Goal: Transaction & Acquisition: Obtain resource

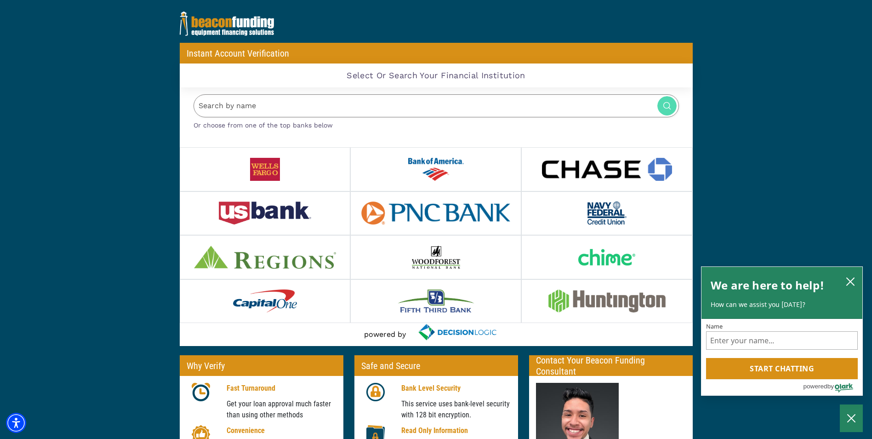
click at [427, 180] on img at bounding box center [436, 169] width 56 height 23
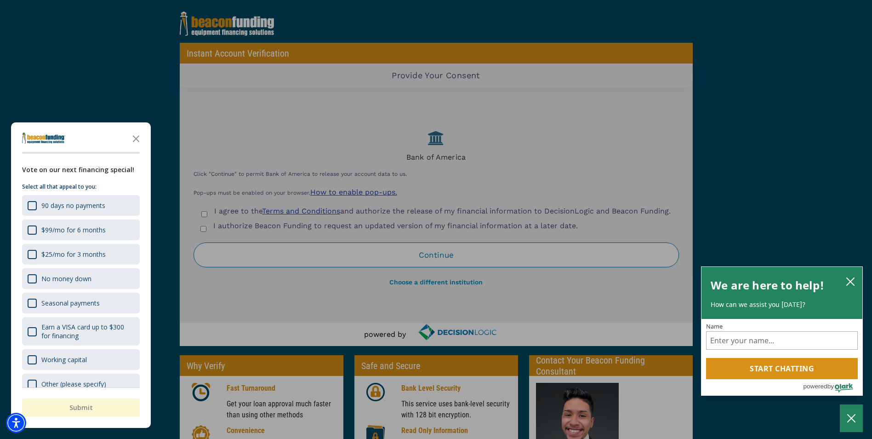
click at [120, 84] on div "button" at bounding box center [436, 219] width 872 height 439
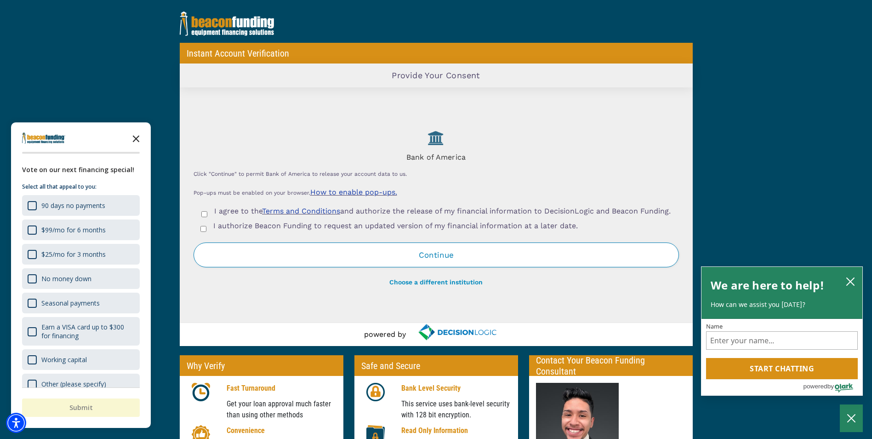
click at [138, 136] on icon "Close the survey" at bounding box center [136, 138] width 18 height 18
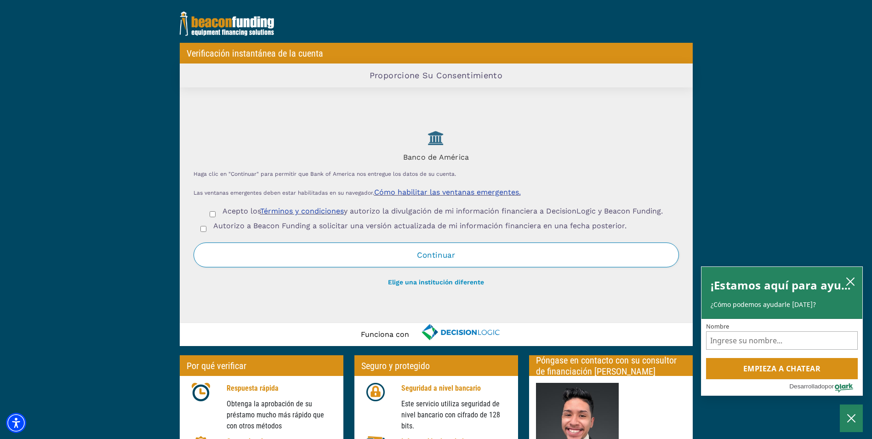
click at [210, 212] on input "Acepto los Términos y condiciones y autorizo la divulgación de mi información f…" at bounding box center [213, 214] width 6 height 6
checkbox input "true"
click at [205, 229] on input "Autorizo a Beacon Funding a solicitar una versión actualizada de mi información…" at bounding box center [203, 229] width 6 height 6
checkbox input "true"
click at [431, 257] on button "Continuar" at bounding box center [437, 254] width 486 height 25
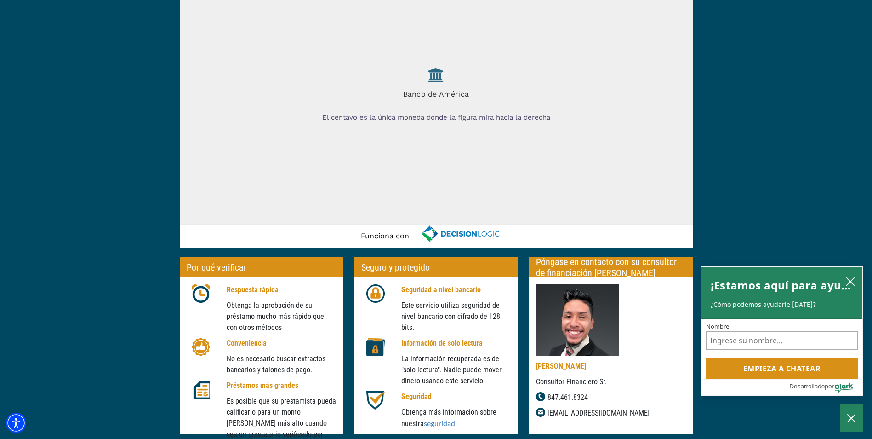
scroll to position [126, 0]
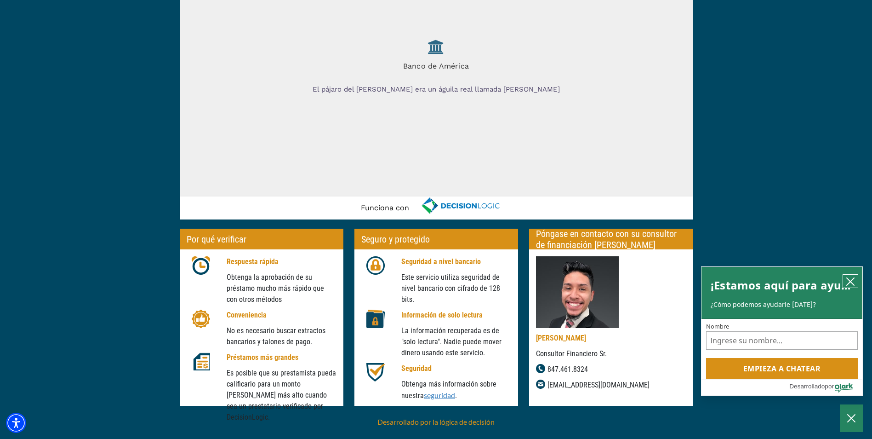
click at [854, 280] on icon "Cerrar Chatbox" at bounding box center [850, 281] width 9 height 9
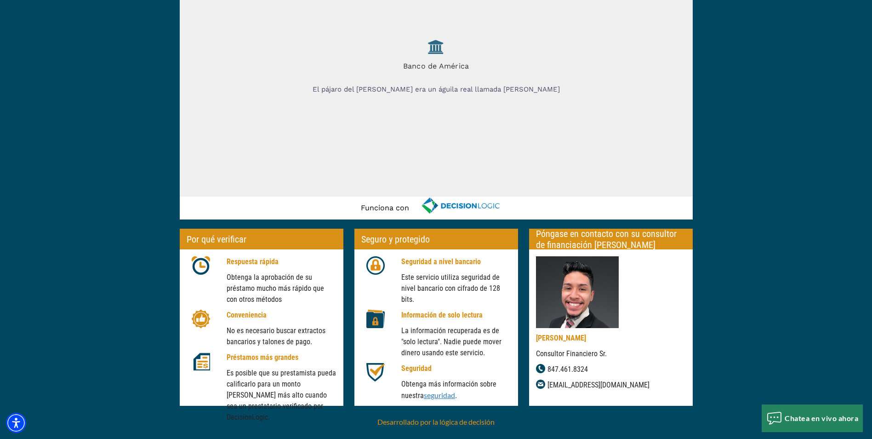
click at [581, 279] on img at bounding box center [577, 292] width 83 height 72
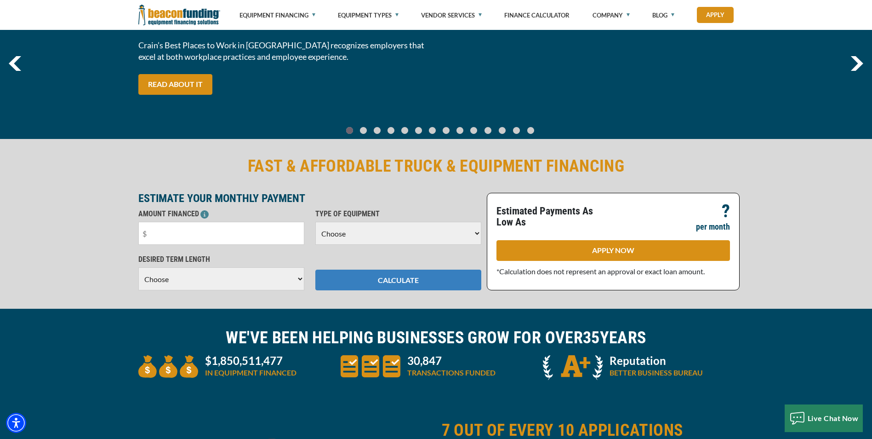
scroll to position [92, 0]
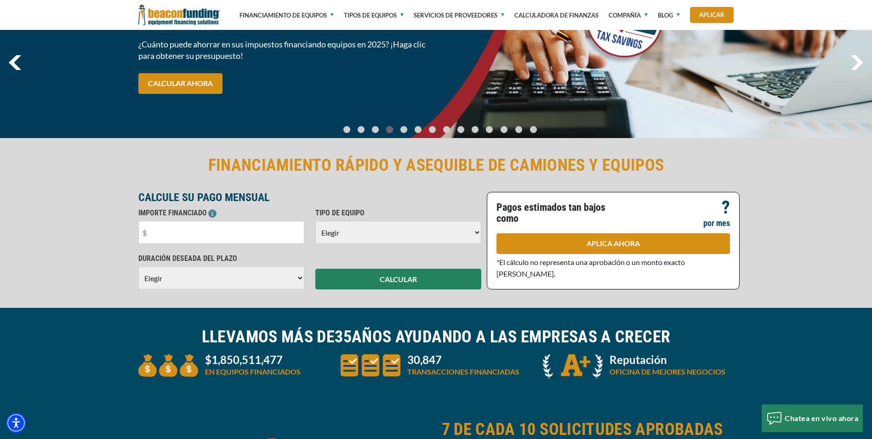
click at [475, 232] on select "Elegir Retroexcavadora Camión [PERSON_NAME]/cucharón Burilador Cortacésped come…" at bounding box center [398, 232] width 166 height 23
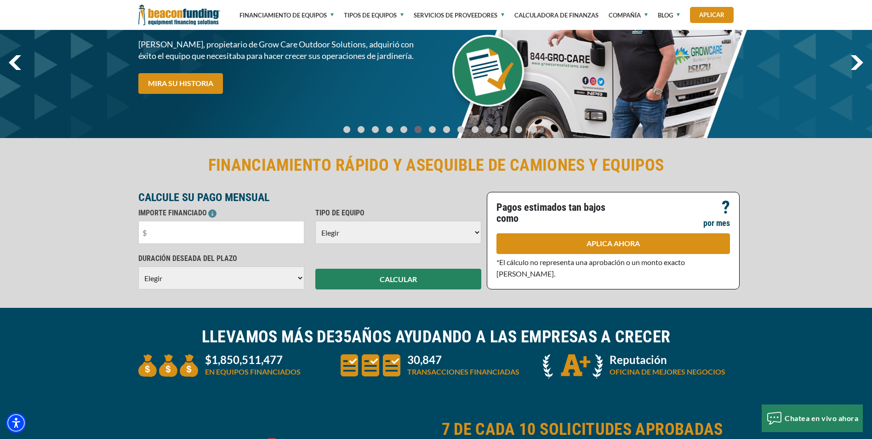
select select "5"
click at [315, 221] on select "Elegir Retroexcavadora Camión [PERSON_NAME]/cucharón Burilador Cortacésped come…" at bounding box center [398, 232] width 166 height 23
click at [300, 278] on select "Elegir 36 meses 48 meses 60 meses" at bounding box center [221, 277] width 166 height 23
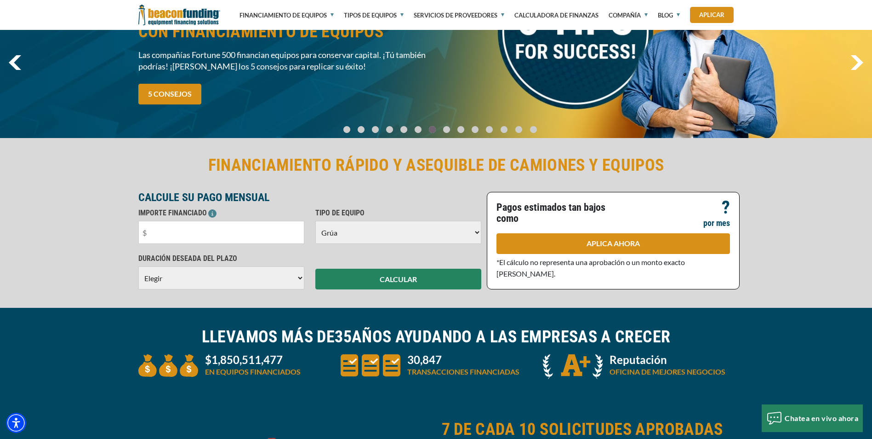
select select "60"
click at [138, 276] on select "Elegir 36 meses 48 meses 60 meses" at bounding box center [221, 277] width 166 height 23
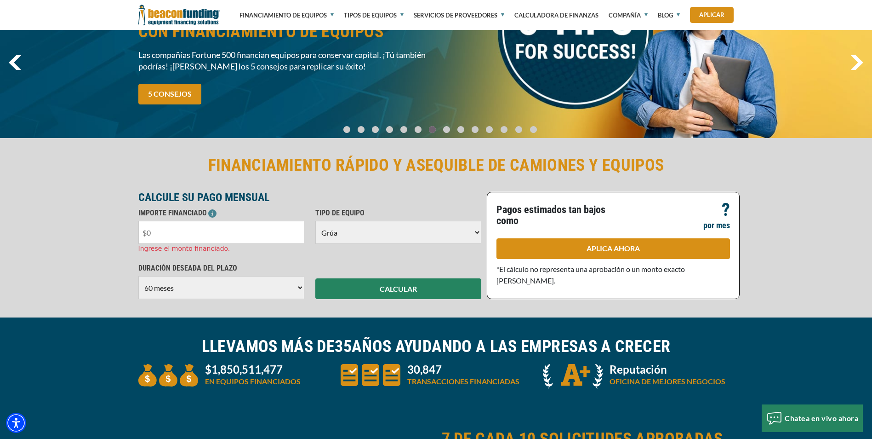
click at [165, 236] on input "text" at bounding box center [221, 232] width 166 height 23
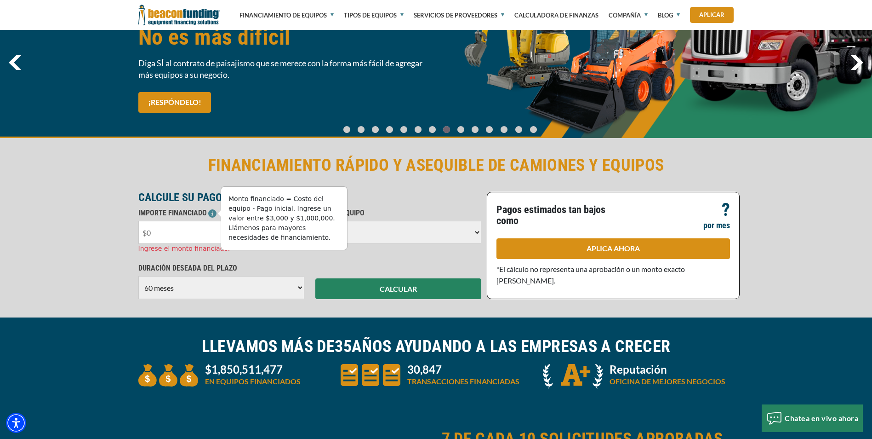
click at [212, 214] on icon at bounding box center [212, 213] width 8 height 8
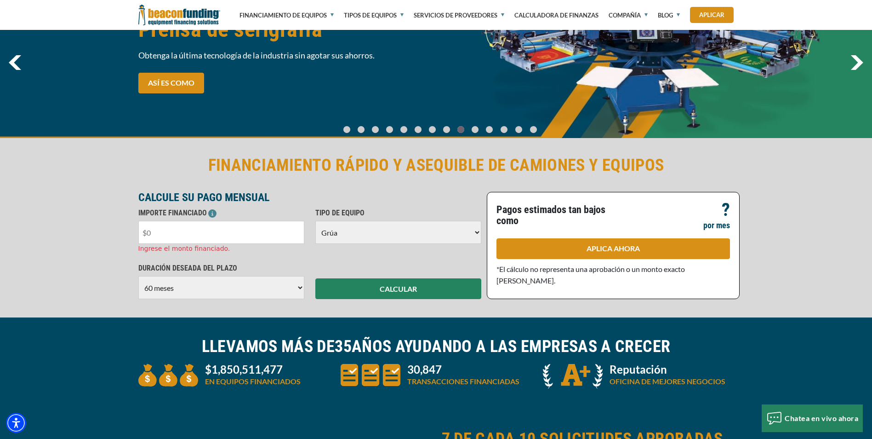
click at [160, 235] on input "text" at bounding box center [221, 232] width 166 height 23
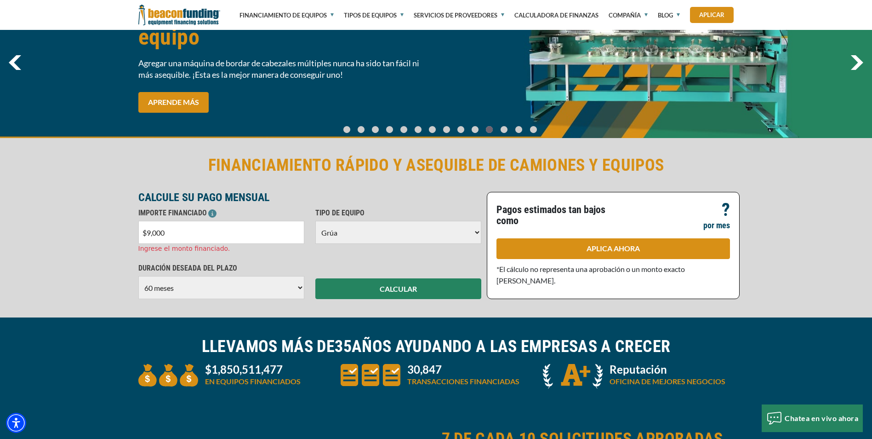
type input "$90,000"
click at [390, 288] on button "CALCULAR" at bounding box center [398, 288] width 166 height 21
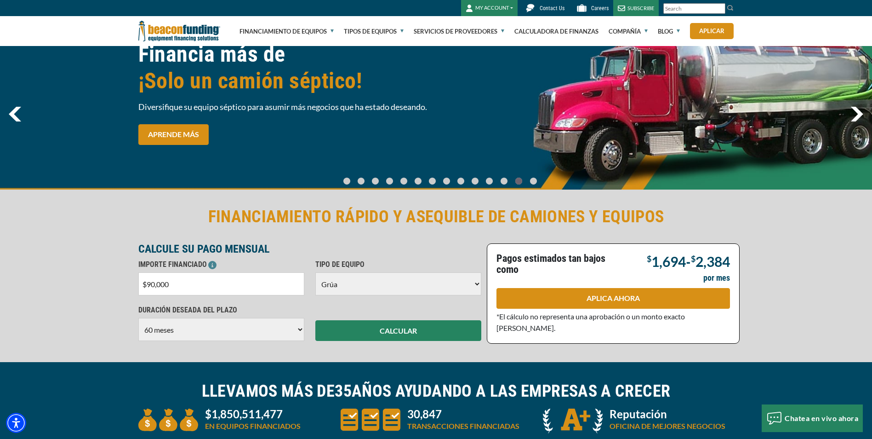
scroll to position [0, 0]
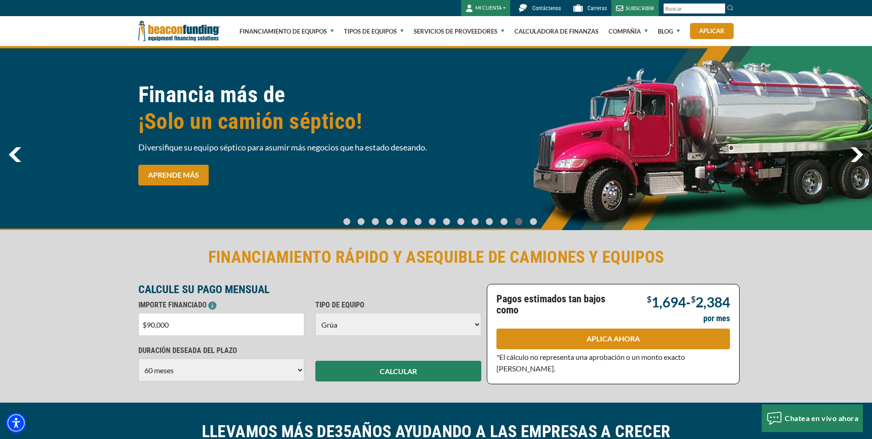
click at [502, 10] on font "MI CUENTA" at bounding box center [488, 8] width 26 height 8
click at [498, 28] on link "Iniciar sesión" at bounding box center [498, 28] width 73 height 22
